Goal: Information Seeking & Learning: Learn about a topic

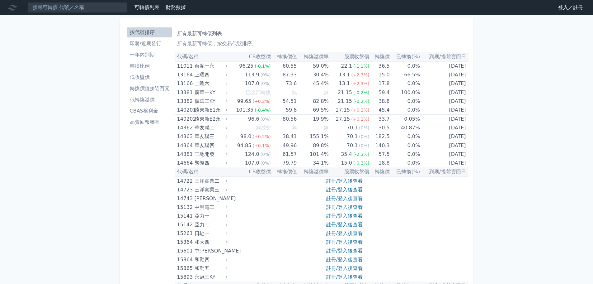
click at [563, 10] on link "登入／註冊" at bounding box center [571, 7] width 35 height 10
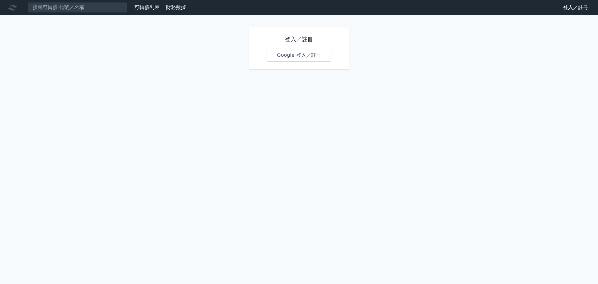
click at [318, 59] on link "Google 登入／註冊" at bounding box center [299, 55] width 65 height 13
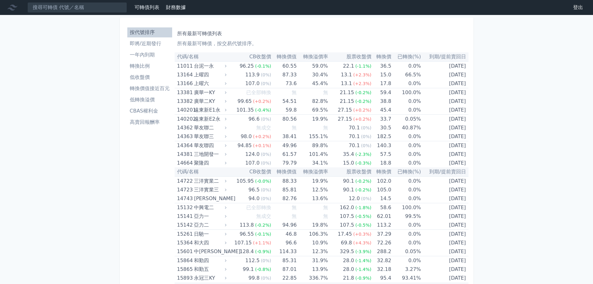
click at [138, 101] on li "低轉換溢價" at bounding box center [149, 99] width 45 height 7
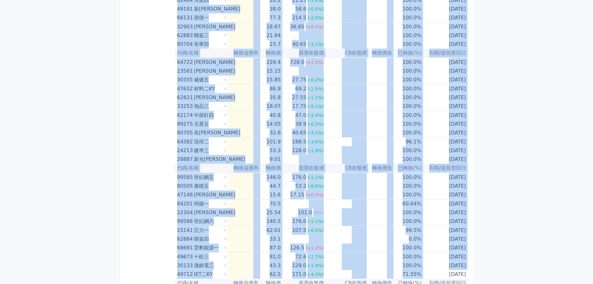
scroll to position [3625, 0]
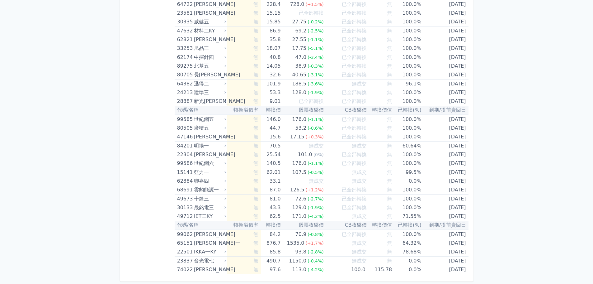
drag, startPoint x: 178, startPoint y: 35, endPoint x: 449, endPoint y: 283, distance: 368.0
copy div "低轉換溢價可轉債列表 轉換溢價率為可轉債價格相對於轉換價值的溢價。當轉換溢價率為負，可能存在套利機會。"
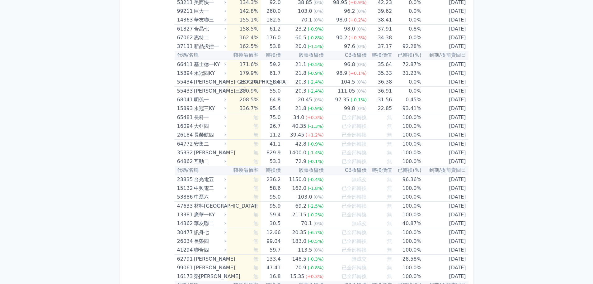
scroll to position [0, 0]
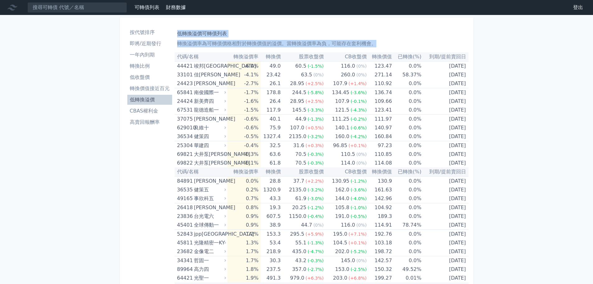
click at [582, 10] on link "登出" at bounding box center [579, 7] width 20 height 10
